Goal: Task Accomplishment & Management: Use online tool/utility

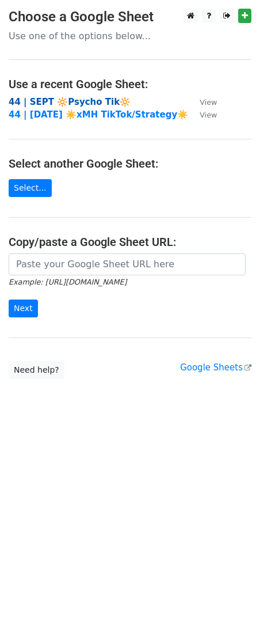
click at [90, 101] on strong "44 | SEPT 🔆Psycho Tik🔆" at bounding box center [70, 102] width 122 height 10
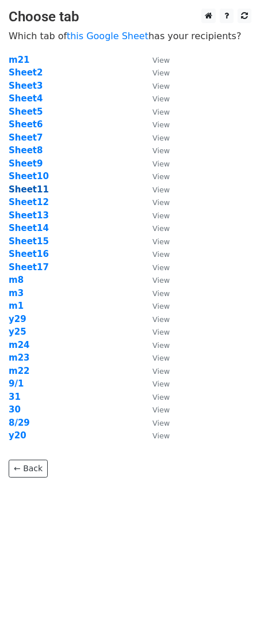
click at [35, 189] on strong "Sheet11" at bounding box center [29, 189] width 40 height 10
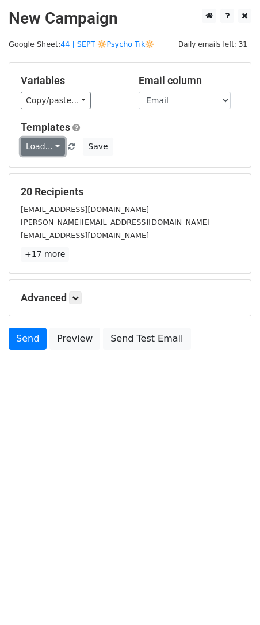
click at [42, 144] on link "Load..." at bounding box center [43, 147] width 44 height 18
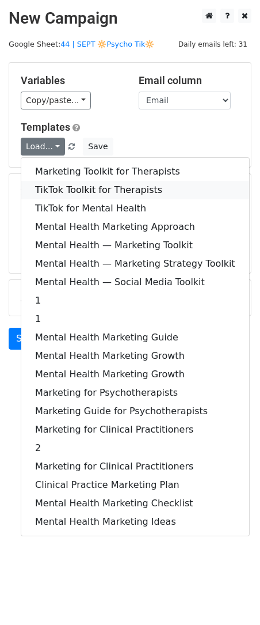
click at [88, 197] on link "TikTok Toolkit for Therapists" at bounding box center [135, 190] width 228 height 18
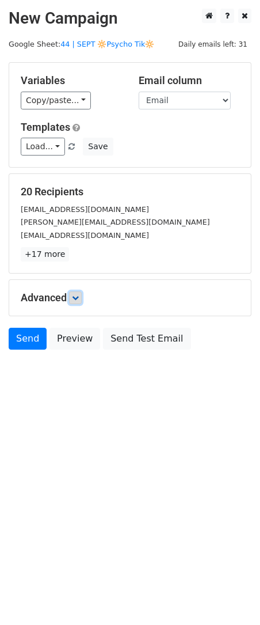
click at [76, 300] on icon at bounding box center [75, 297] width 7 height 7
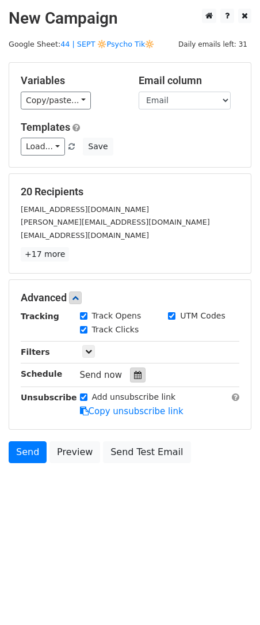
click at [134, 373] on icon at bounding box center [137, 375] width 7 height 8
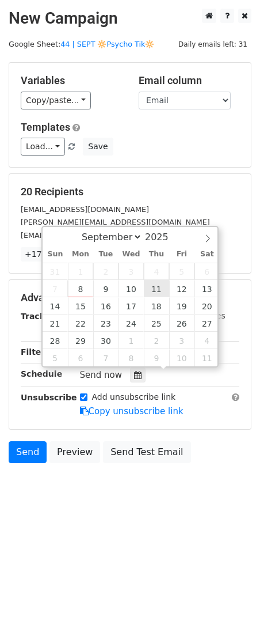
type input "2025-09-11 12:00"
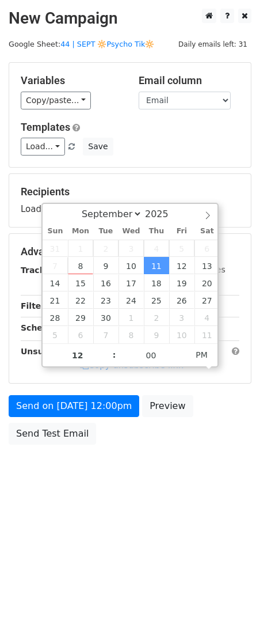
click at [101, 416] on div "Send on Sep 11 at 12:00pm Preview Send Test Email" at bounding box center [130, 422] width 260 height 55
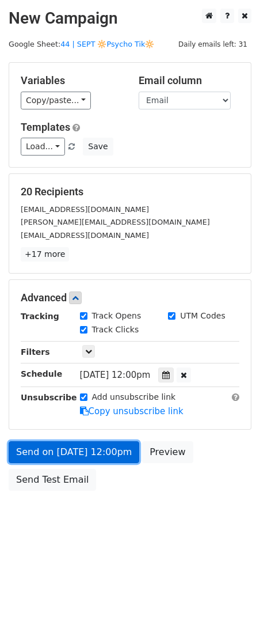
click at [72, 451] on link "Send on Sep 11 at 12:00pm" at bounding box center [74, 452] width 131 height 22
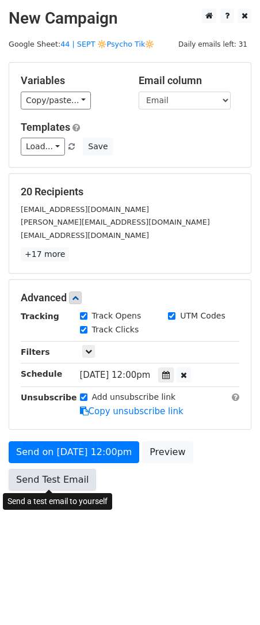
click at [61, 473] on link "Send Test Email" at bounding box center [53, 480] width 88 height 22
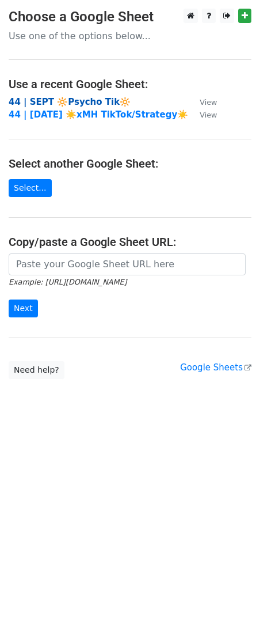
click at [67, 101] on strong "44 | SEPT 🔆Psycho Tik🔆" at bounding box center [70, 102] width 122 height 10
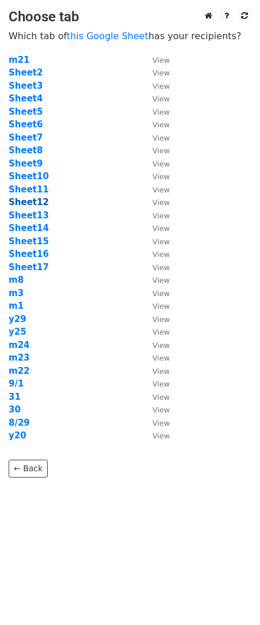
click at [34, 202] on strong "Sheet12" at bounding box center [29, 202] width 40 height 10
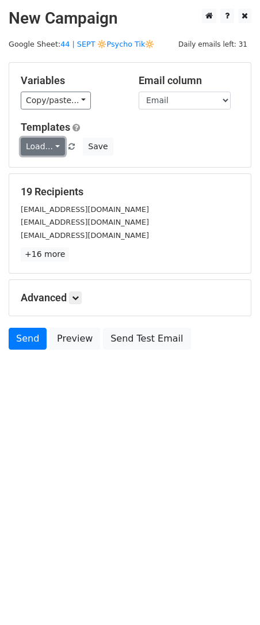
click at [32, 146] on link "Load..." at bounding box center [43, 147] width 44 height 18
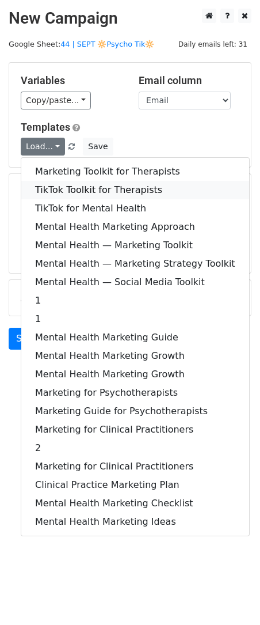
click at [73, 193] on link "TikTok Toolkit for Therapists" at bounding box center [135, 190] width 228 height 18
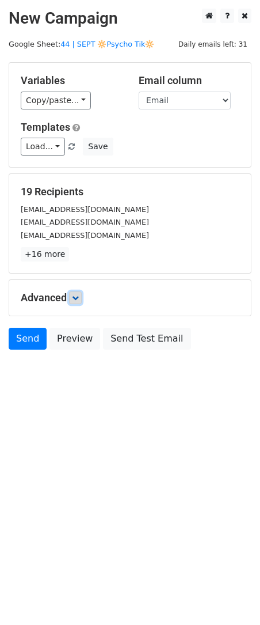
click at [79, 294] on icon at bounding box center [75, 297] width 7 height 7
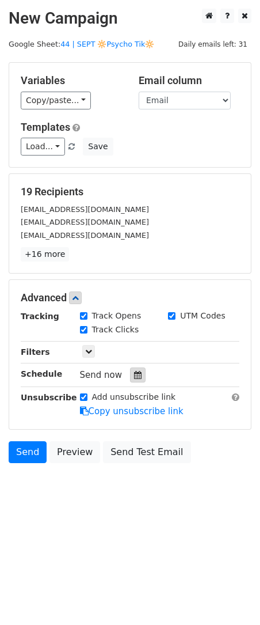
click at [134, 374] on icon at bounding box center [137, 375] width 7 height 8
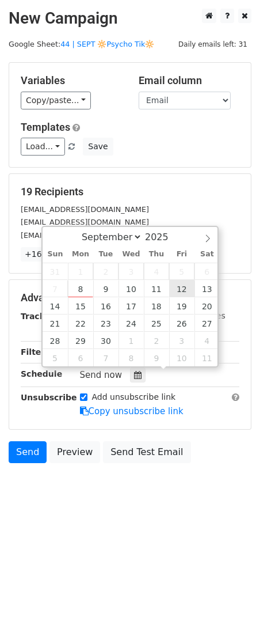
type input "2025-09-12 12:00"
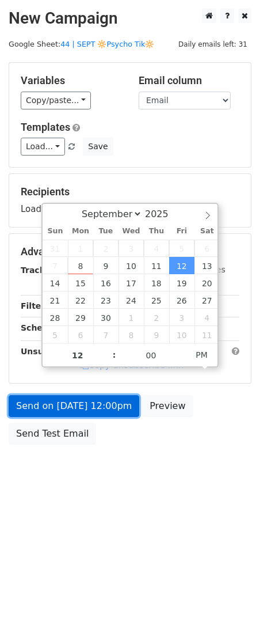
click at [105, 395] on link "Send on Sep 12 at 12:00pm" at bounding box center [74, 406] width 131 height 22
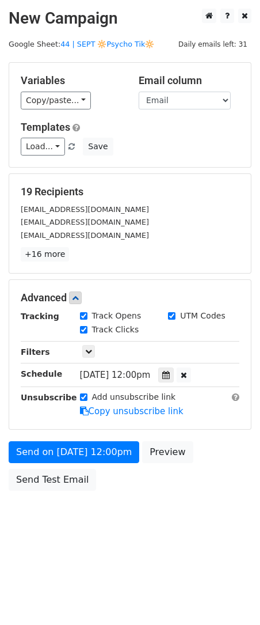
click at [43, 463] on div "Send on Sep 12 at 12:00pm Preview Send Test Email" at bounding box center [130, 468] width 260 height 55
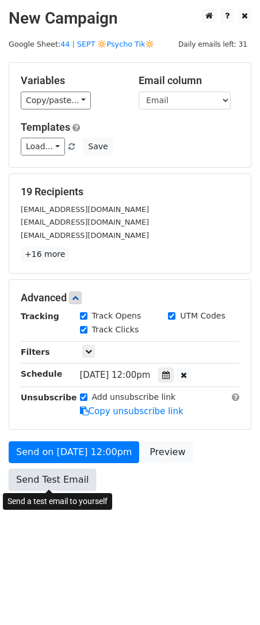
click at [43, 479] on link "Send Test Email" at bounding box center [53, 480] width 88 height 22
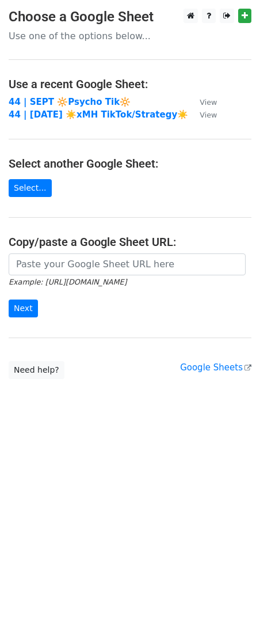
click at [88, 101] on strong "44 | SEPT 🔆Psycho Tik🔆" at bounding box center [70, 102] width 122 height 10
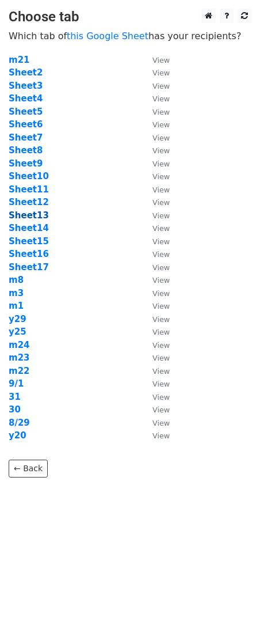
click at [33, 212] on strong "Sheet13" at bounding box center [29, 215] width 40 height 10
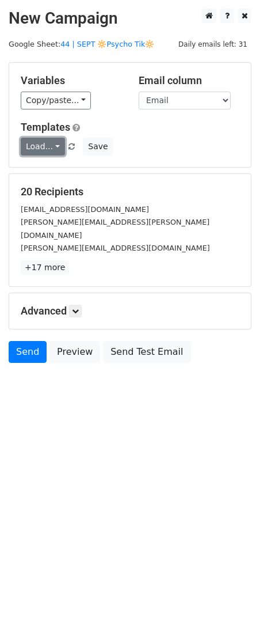
click at [42, 143] on link "Load..." at bounding box center [43, 147] width 44 height 18
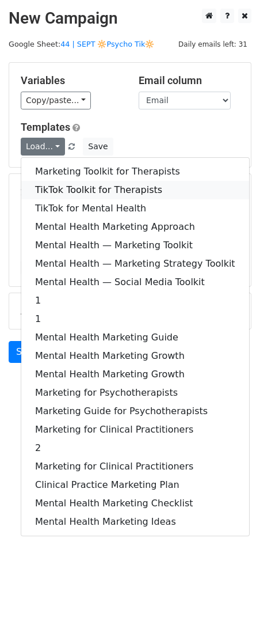
click at [98, 190] on link "TikTok Toolkit for Therapists" at bounding box center [135, 190] width 228 height 18
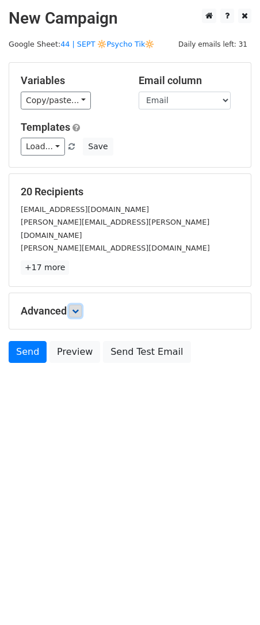
click at [81, 305] on link at bounding box center [75, 311] width 13 height 13
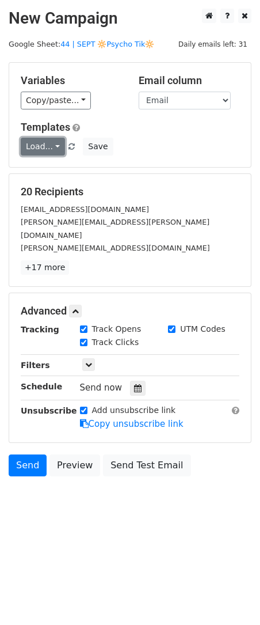
click at [51, 145] on link "Load..." at bounding box center [43, 147] width 44 height 18
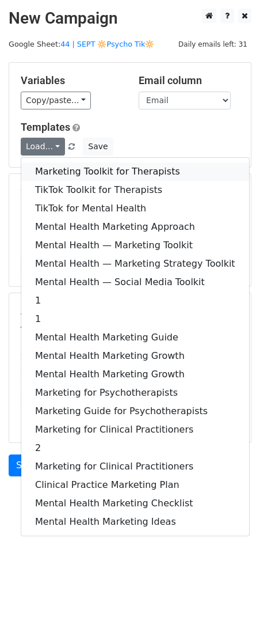
click at [57, 163] on link "Marketing Toolkit for Therapists" at bounding box center [135, 171] width 228 height 18
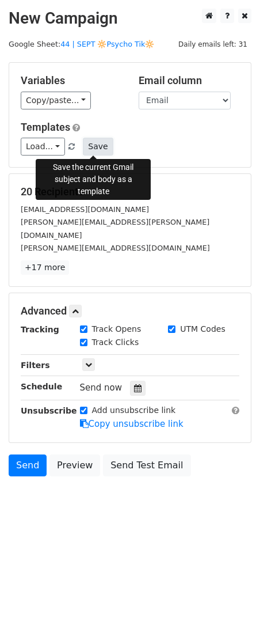
click at [97, 149] on button "Save" at bounding box center [98, 147] width 30 height 18
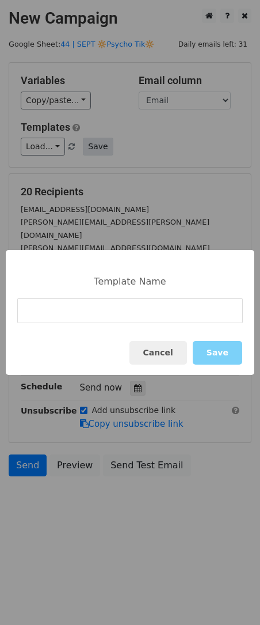
type input "Practice Marketing Guide"
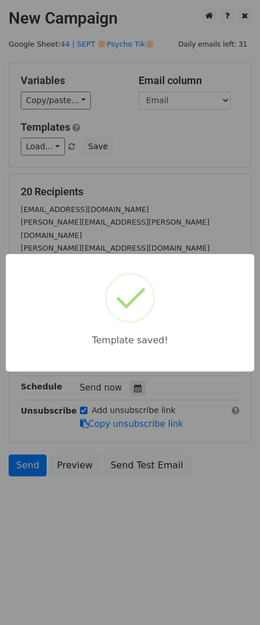
click at [29, 155] on div "Template saved!" at bounding box center [130, 312] width 260 height 625
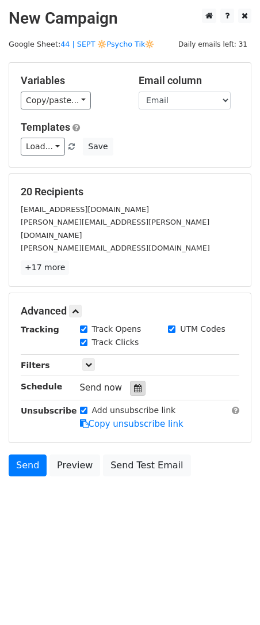
click at [133, 381] on div at bounding box center [138, 388] width 16 height 15
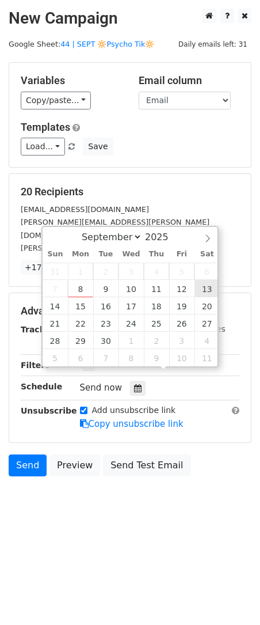
type input "[DATE] 12:00"
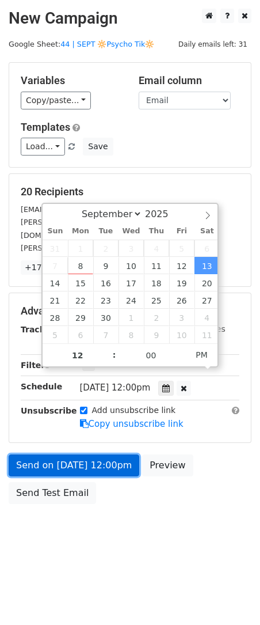
click at [40, 454] on link "Send on Sep 13 at 12:00pm" at bounding box center [74, 465] width 131 height 22
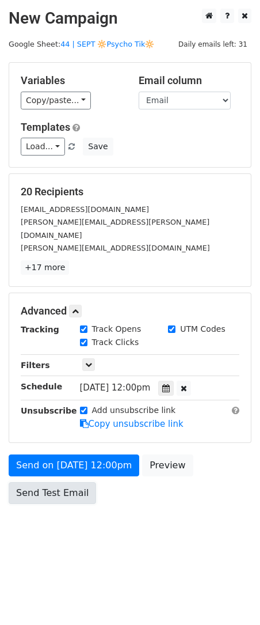
click at [60, 483] on link "Send Test Email" at bounding box center [53, 493] width 88 height 22
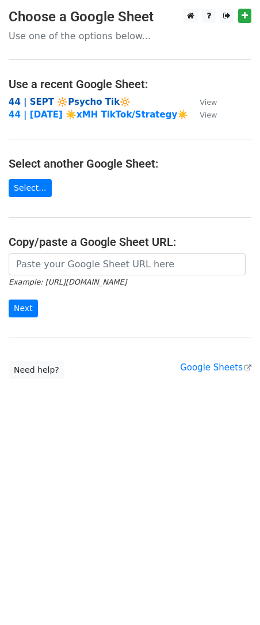
click at [78, 103] on strong "44 | SEPT 🔆Psycho Tik🔆" at bounding box center [70, 102] width 122 height 10
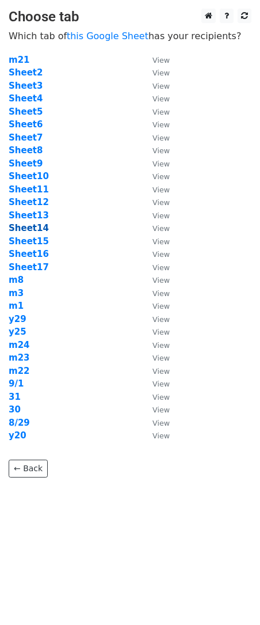
click at [37, 229] on strong "Sheet14" at bounding box center [29, 228] width 40 height 10
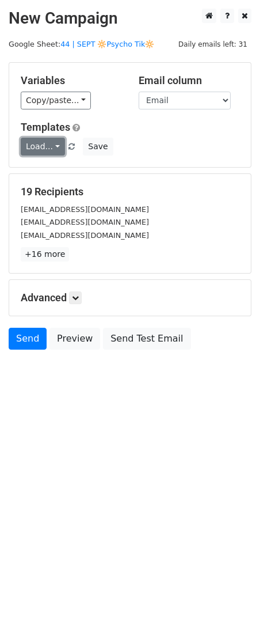
click at [37, 144] on link "Load..." at bounding box center [43, 147] width 44 height 18
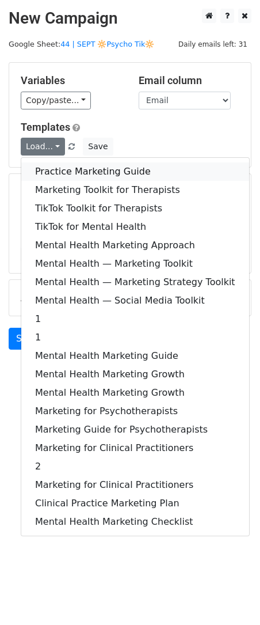
click at [60, 168] on link "Practice Marketing Guide" at bounding box center [135, 171] width 228 height 18
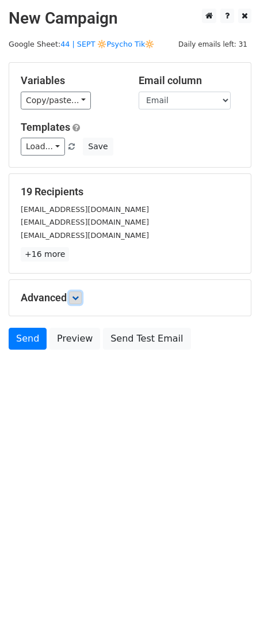
click at [76, 293] on link at bounding box center [75, 297] width 13 height 13
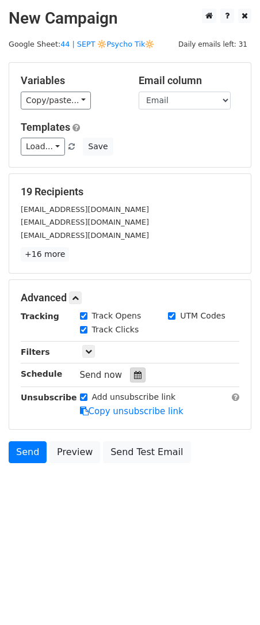
click at [132, 369] on div at bounding box center [138, 374] width 16 height 15
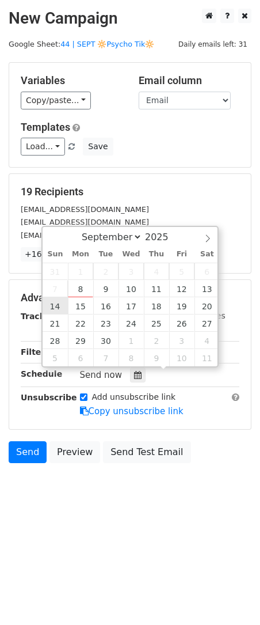
type input "2025-09-14 12:00"
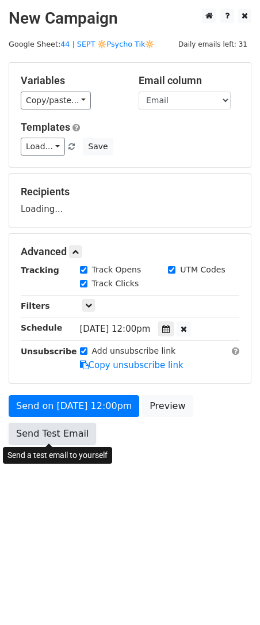
click at [59, 431] on link "Send Test Email" at bounding box center [53, 434] width 88 height 22
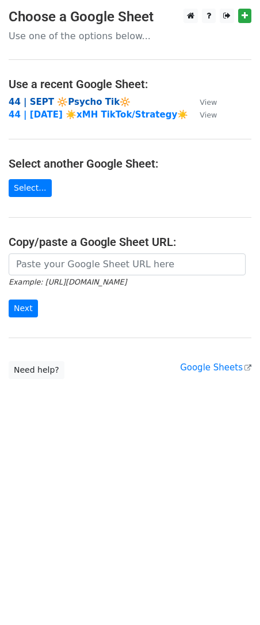
click at [82, 100] on strong "44 | SEPT 🔆Psycho Tik🔆" at bounding box center [70, 102] width 122 height 10
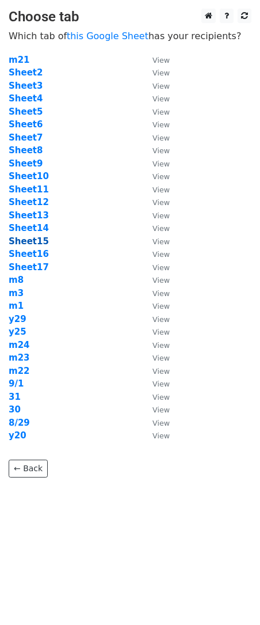
click at [23, 238] on strong "Sheet15" at bounding box center [29, 241] width 40 height 10
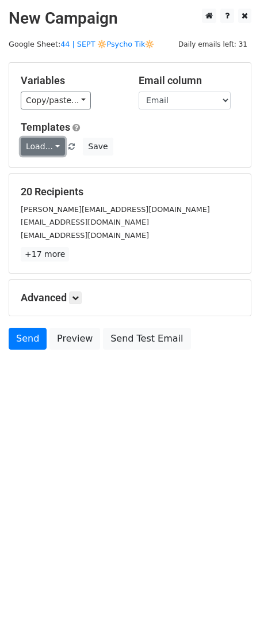
click at [33, 144] on link "Load..." at bounding box center [43, 147] width 44 height 18
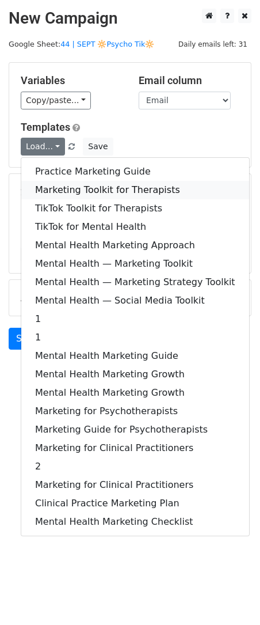
click at [68, 195] on link "Marketing Toolkit for Therapists" at bounding box center [135, 190] width 228 height 18
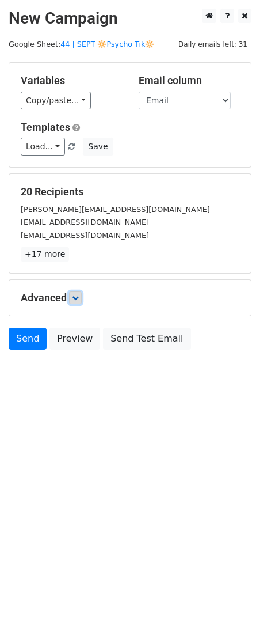
click at [77, 301] on link at bounding box center [75, 297] width 13 height 13
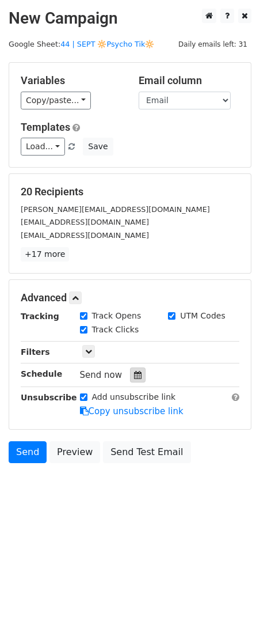
click at [134, 373] on icon at bounding box center [137, 375] width 7 height 8
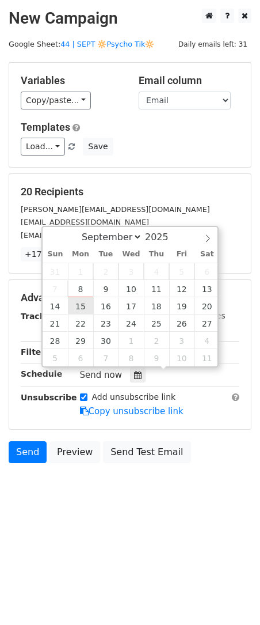
type input "2025-09-15 12:00"
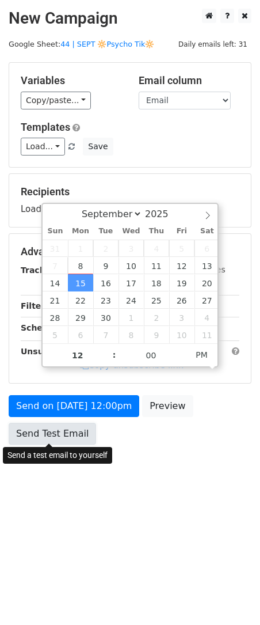
click at [56, 432] on link "Send Test Email" at bounding box center [53, 434] width 88 height 22
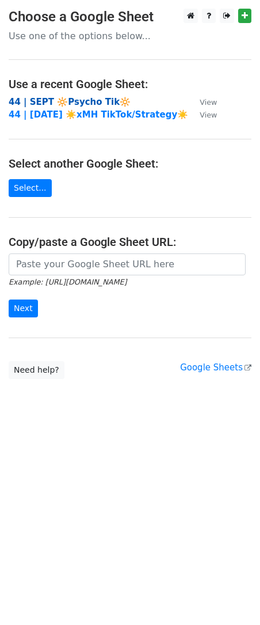
click at [77, 103] on strong "44 | SEPT 🔆Psycho Tik🔆" at bounding box center [70, 102] width 122 height 10
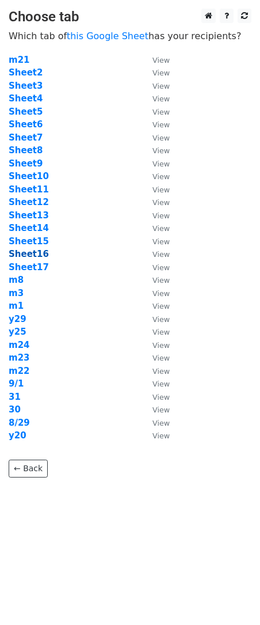
click at [29, 251] on strong "Sheet16" at bounding box center [29, 254] width 40 height 10
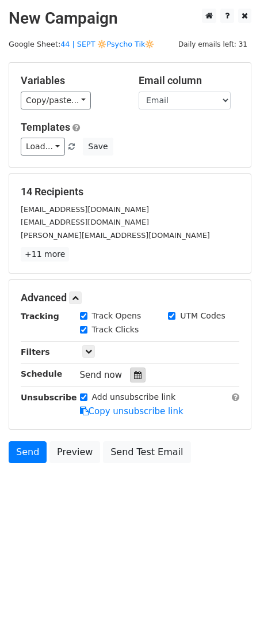
click at [135, 376] on icon at bounding box center [137, 375] width 7 height 8
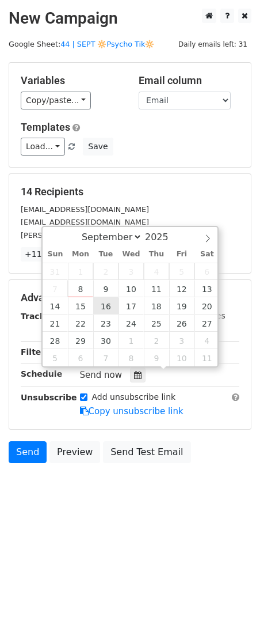
type input "[DATE] 12:00"
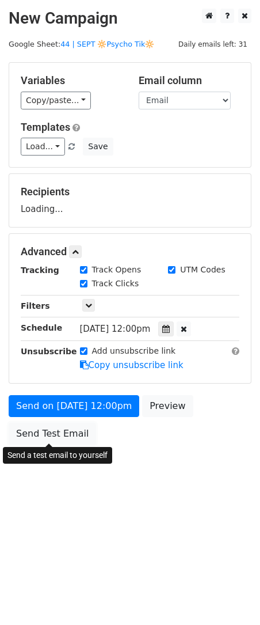
click at [67, 421] on div "Send on Sep 16 at 12:00pm Preview Send Test Email" at bounding box center [130, 422] width 260 height 55
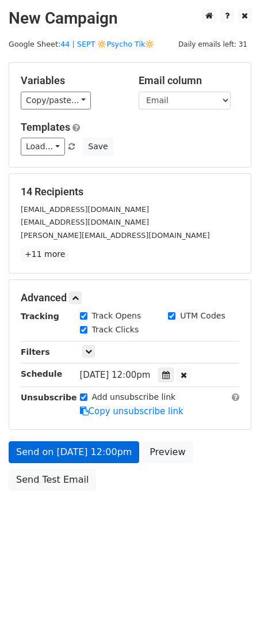
click at [60, 449] on div "Send a test email to yourself" at bounding box center [57, 455] width 109 height 17
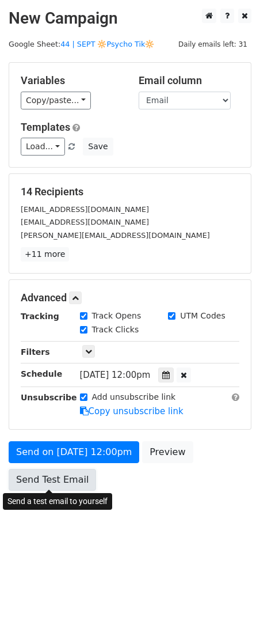
click at [52, 483] on link "Send Test Email" at bounding box center [53, 480] width 88 height 22
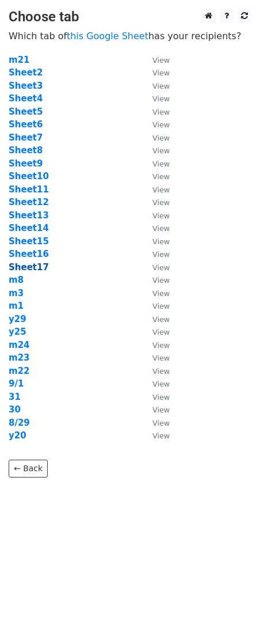
click at [34, 266] on strong "Sheet17" at bounding box center [29, 267] width 40 height 10
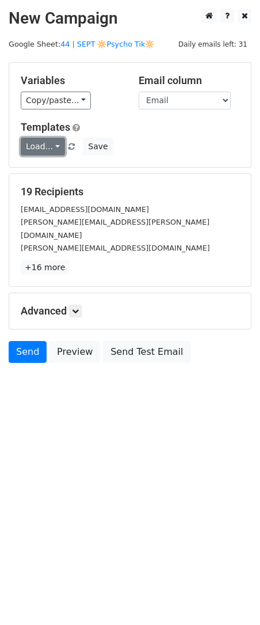
click at [37, 145] on link "Load..." at bounding box center [43, 147] width 44 height 18
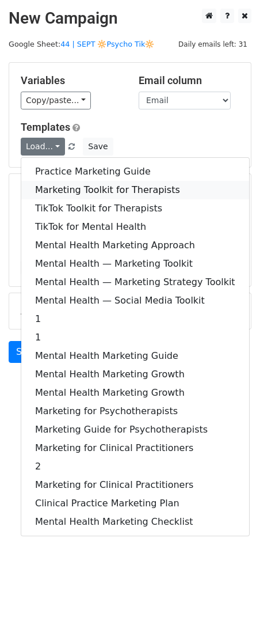
click at [59, 191] on link "Marketing Toolkit for Therapists" at bounding box center [135, 190] width 228 height 18
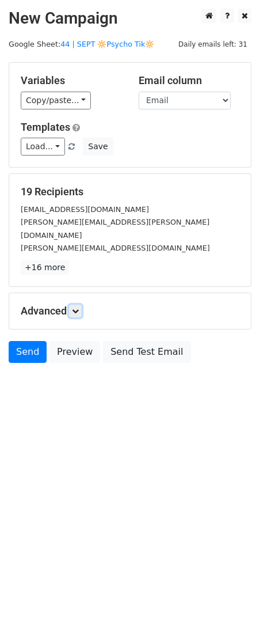
drag, startPoint x: 77, startPoint y: 301, endPoint x: 96, endPoint y: 331, distance: 36.3
click at [77, 305] on link at bounding box center [75, 311] width 13 height 13
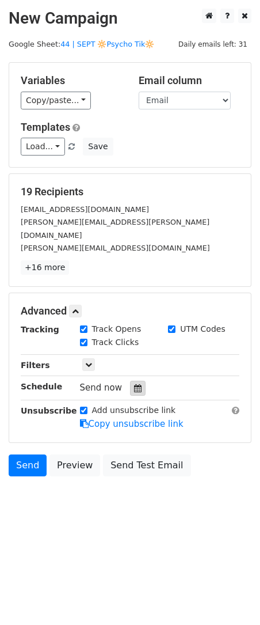
click at [134, 384] on icon at bounding box center [137, 388] width 7 height 8
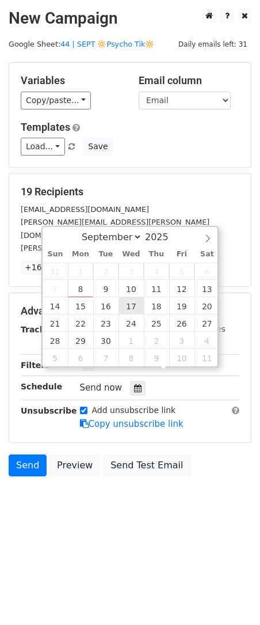
type input "2025-09-17 12:00"
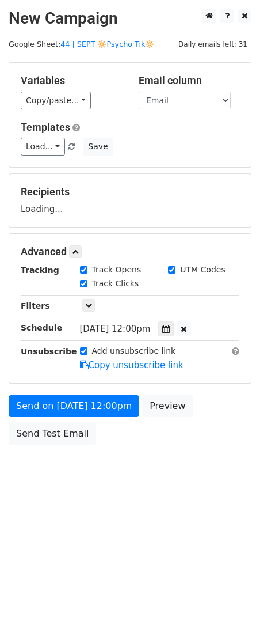
click at [84, 416] on div "Send on Sep 17 at 12:00pm Preview Send Test Email" at bounding box center [130, 422] width 260 height 55
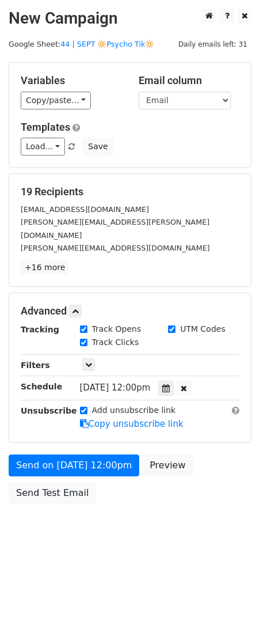
click at [60, 438] on form "Variables Copy/paste... {{Name}} {{Email}} Email column Name Email Templates Lo…" at bounding box center [130, 286] width 243 height 448
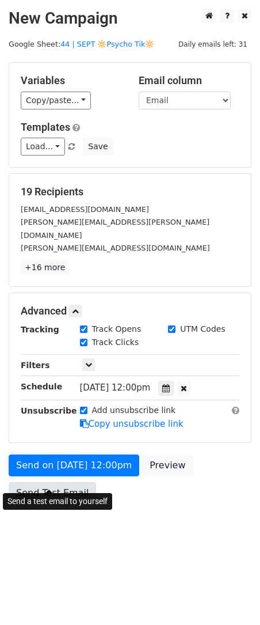
click at [57, 482] on link "Send Test Email" at bounding box center [53, 493] width 88 height 22
